Goal: Check status: Check status

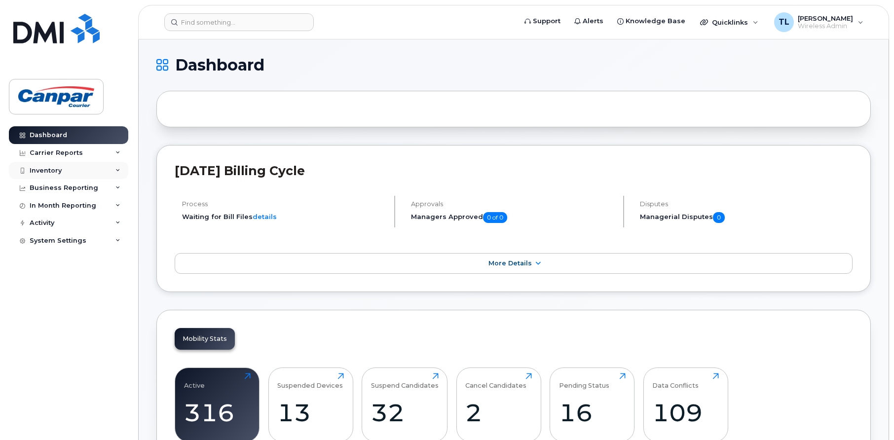
click at [58, 173] on div "Inventory" at bounding box center [46, 171] width 32 height 8
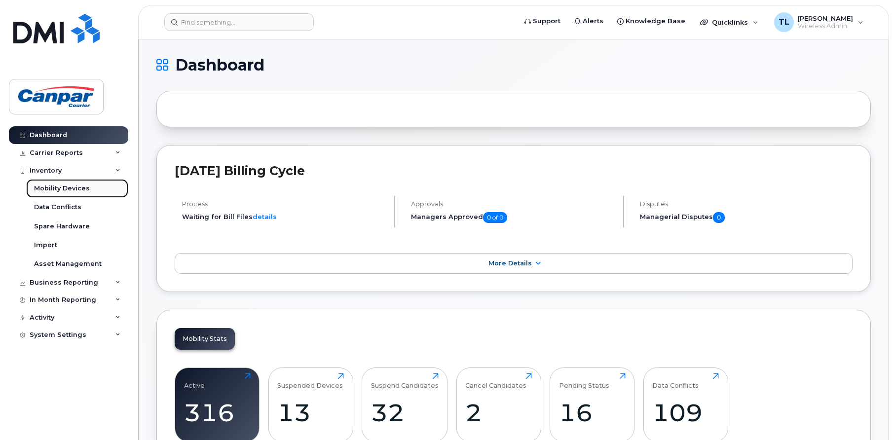
click at [73, 189] on div "Mobility Devices" at bounding box center [62, 188] width 56 height 9
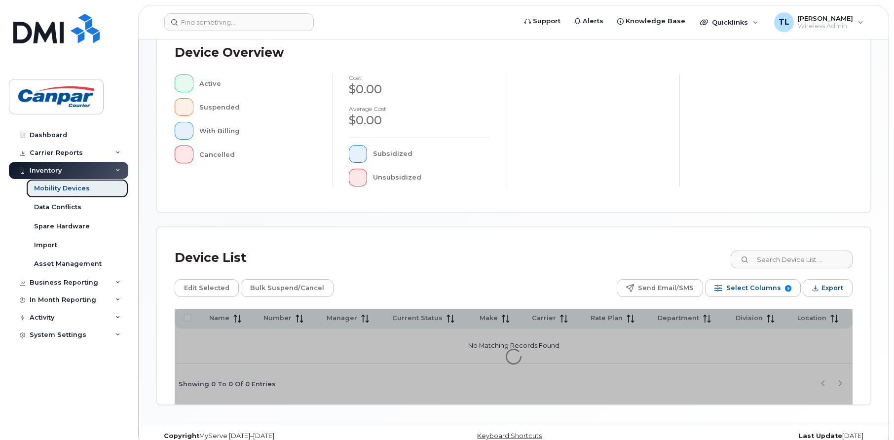
scroll to position [238, 0]
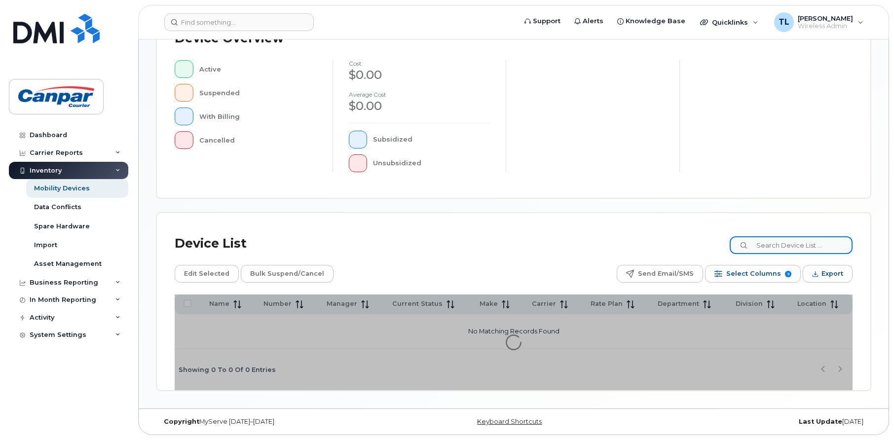
click at [780, 243] on input at bounding box center [790, 245] width 123 height 18
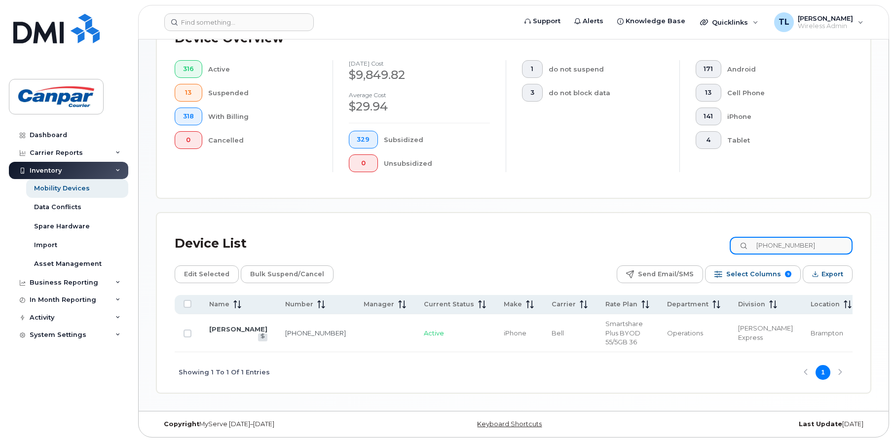
scroll to position [257, 0]
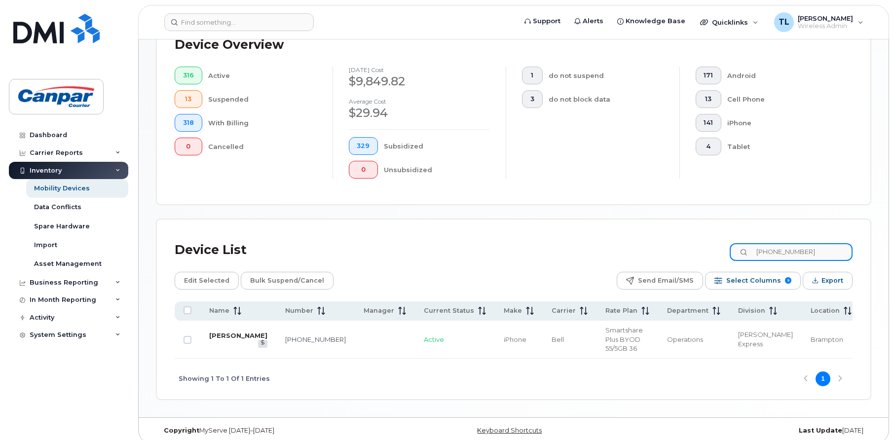
type input "[PHONE_NUMBER]"
click at [224, 331] on link "[PERSON_NAME]" at bounding box center [238, 335] width 58 height 8
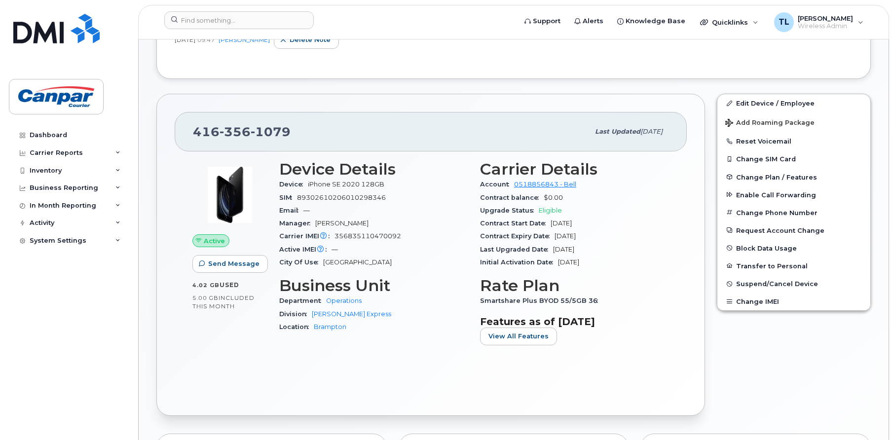
scroll to position [247, 0]
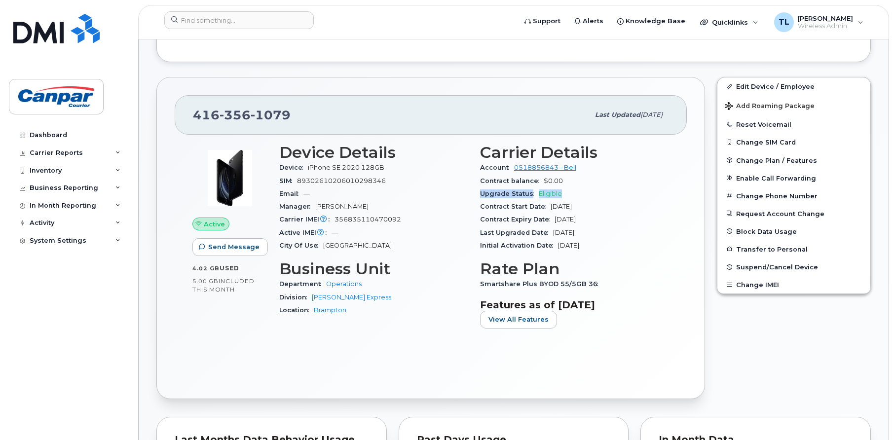
drag, startPoint x: 475, startPoint y: 192, endPoint x: 569, endPoint y: 197, distance: 94.3
click at [569, 197] on div "Carrier Details Account 0518856843 - Bell Contract balance $0.00 Upgrade Status…" at bounding box center [574, 240] width 201 height 204
drag, startPoint x: 569, startPoint y: 197, endPoint x: 505, endPoint y: 193, distance: 64.2
copy div "Upgrade Status Eligible"
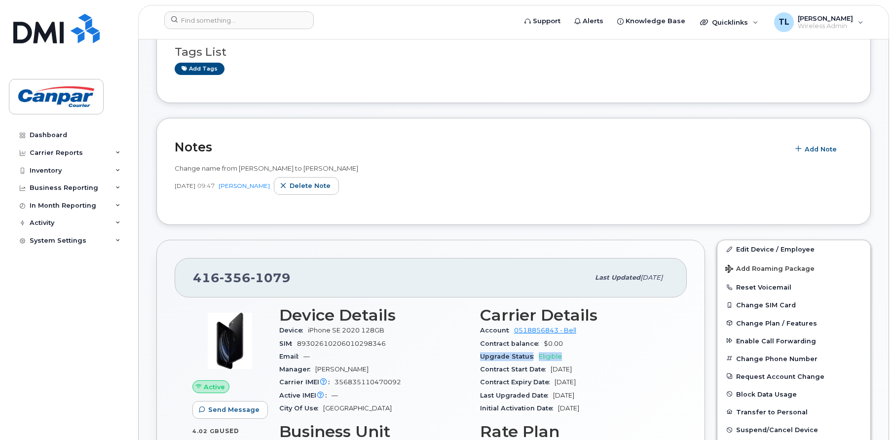
scroll to position [49, 0]
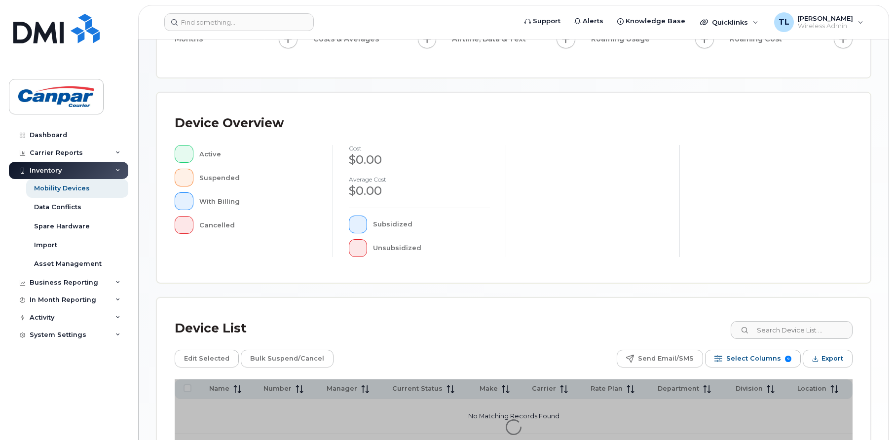
scroll to position [238, 0]
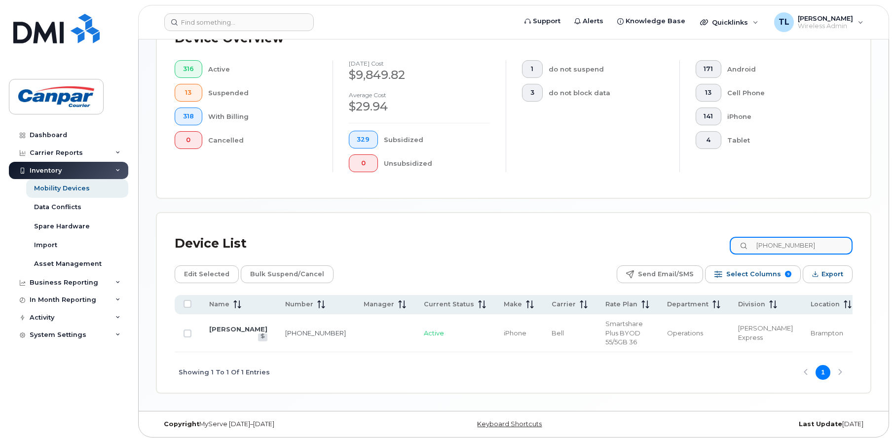
scroll to position [257, 0]
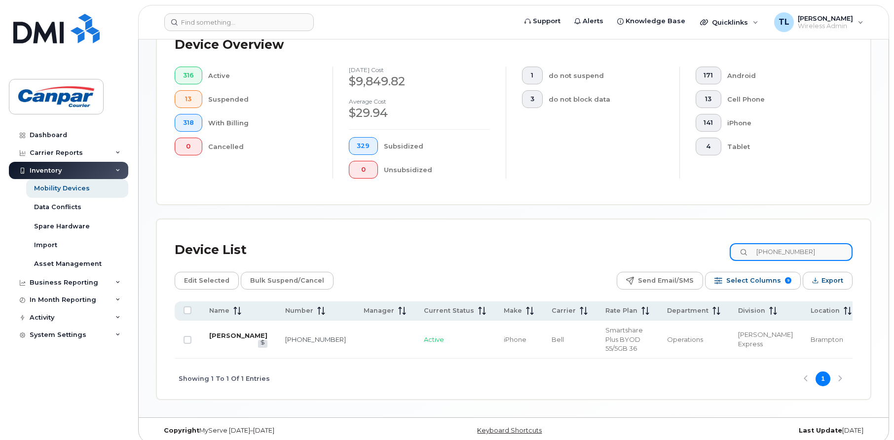
type input "[PHONE_NUMBER]"
drag, startPoint x: 214, startPoint y: 332, endPoint x: 287, endPoint y: 341, distance: 74.0
click at [287, 342] on tr "[PERSON_NAME] [PHONE_NUMBER] Active iPhone Bell Smartshare Plus BYOD 55/5GB 36 …" at bounding box center [517, 340] width 685 height 38
drag, startPoint x: 287, startPoint y: 341, endPoint x: 274, endPoint y: 331, distance: 16.5
